Goal: Information Seeking & Learning: Compare options

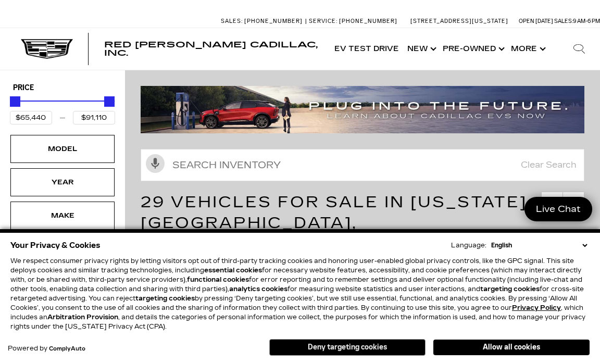
click at [358, 345] on button "Deny targeting cookies" at bounding box center [347, 347] width 156 height 17
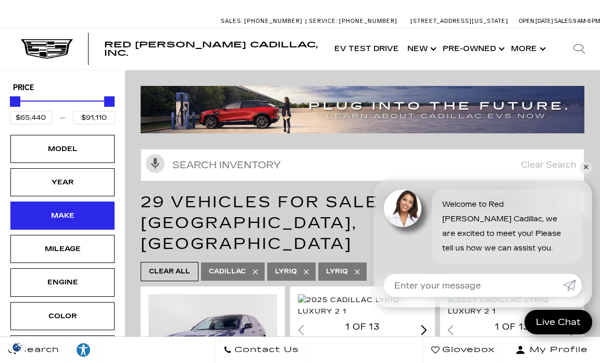
click at [66, 223] on div "Make" at bounding box center [62, 216] width 104 height 28
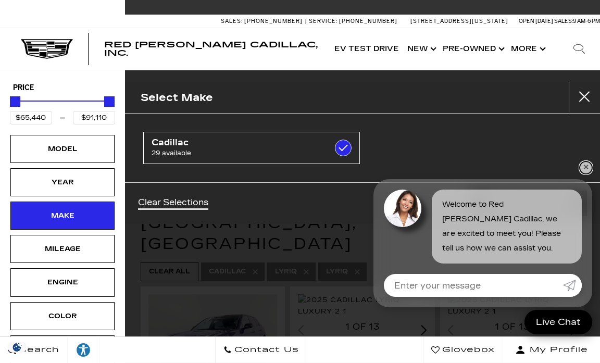
click at [587, 168] on link "✕" at bounding box center [586, 167] width 12 height 12
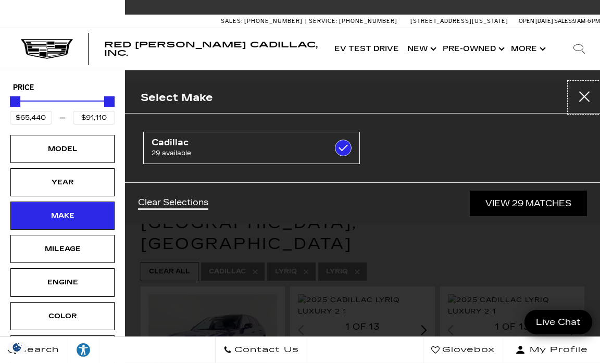
click at [590, 99] on button "Close" at bounding box center [584, 97] width 31 height 31
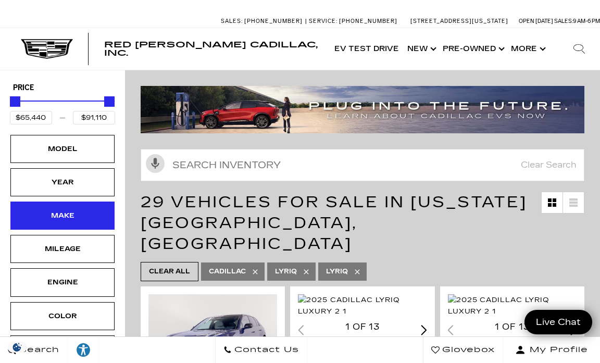
click at [73, 221] on div "Make" at bounding box center [62, 215] width 52 height 11
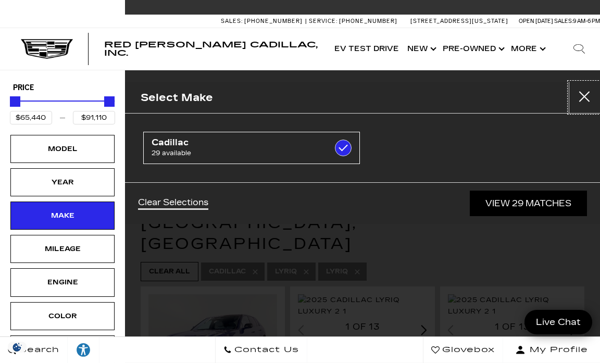
click at [583, 100] on button "Close" at bounding box center [584, 97] width 31 height 31
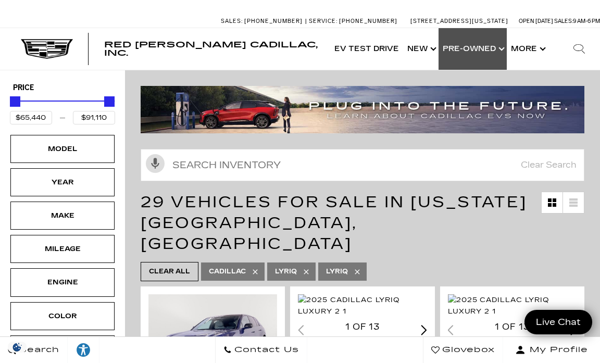
click at [479, 48] on link "Show Pre-Owned" at bounding box center [473, 49] width 68 height 42
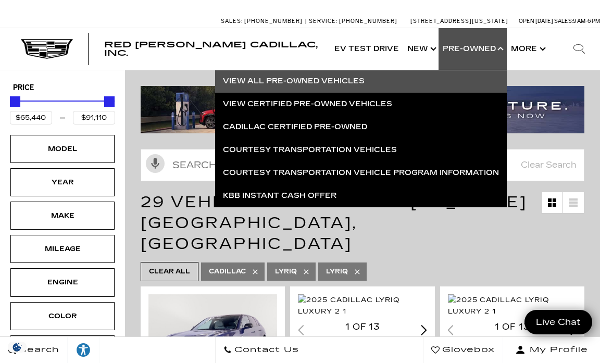
click at [334, 77] on link "View All Pre-Owned Vehicles" at bounding box center [361, 81] width 292 height 23
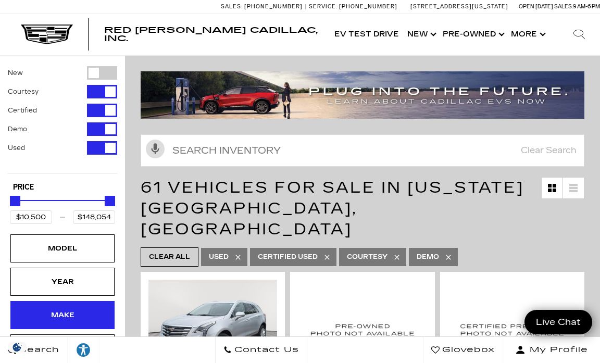
click at [68, 309] on div "Make" at bounding box center [62, 314] width 52 height 11
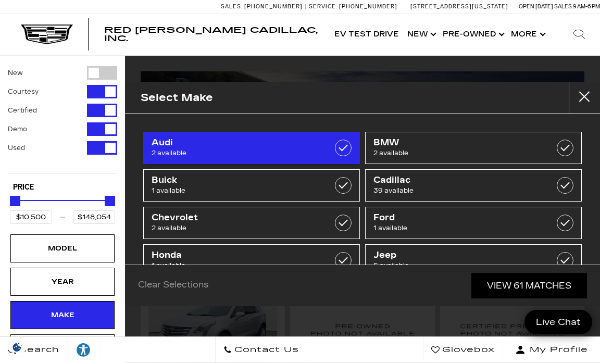
click at [187, 144] on span "Audi" at bounding box center [237, 142] width 170 height 10
type input "$59,500"
checkbox input "true"
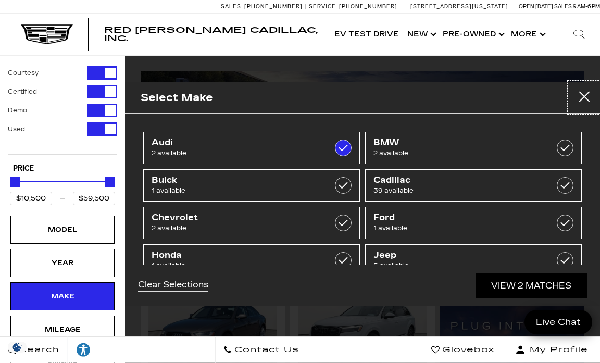
click at [589, 102] on button "Close" at bounding box center [584, 97] width 31 height 31
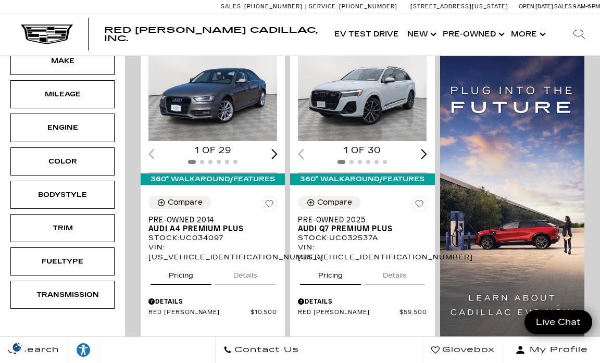
scroll to position [242, 0]
